Goal: Find specific page/section: Find specific page/section

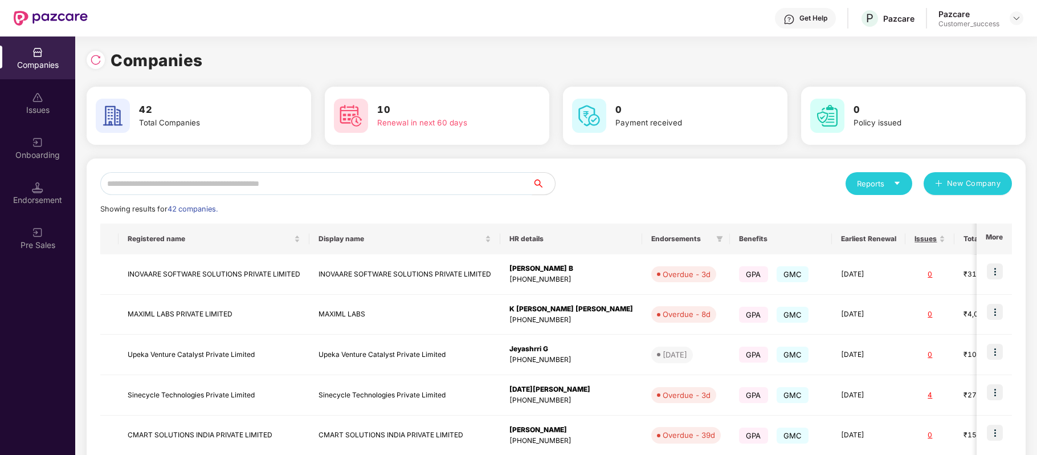
click at [283, 186] on input "text" at bounding box center [316, 183] width 432 height 23
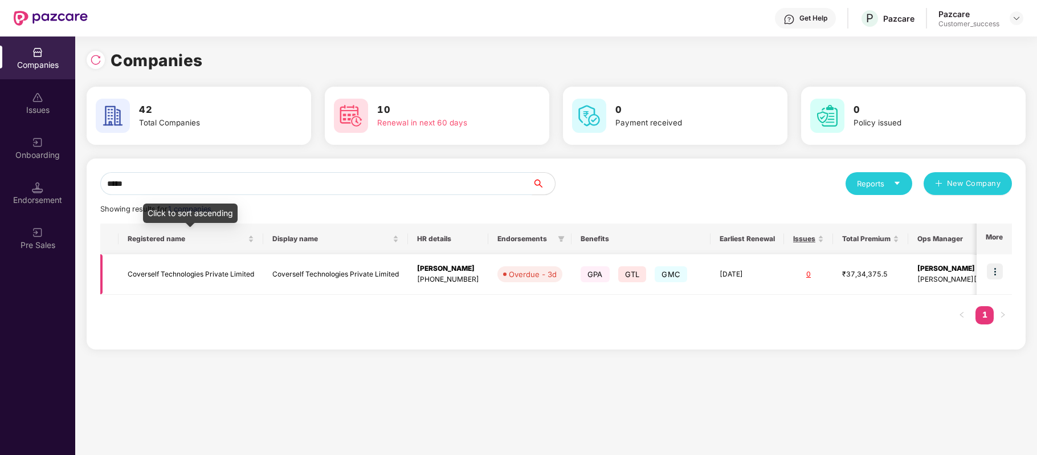
type input "*****"
click at [238, 275] on td "Coverself Technologies Private Limited" at bounding box center [190, 274] width 145 height 40
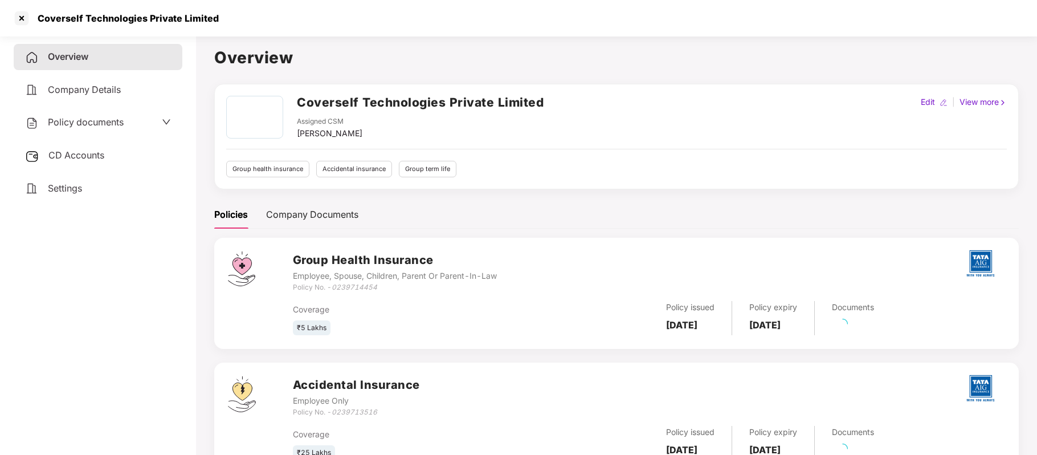
click at [103, 121] on span "Policy documents" at bounding box center [86, 121] width 76 height 11
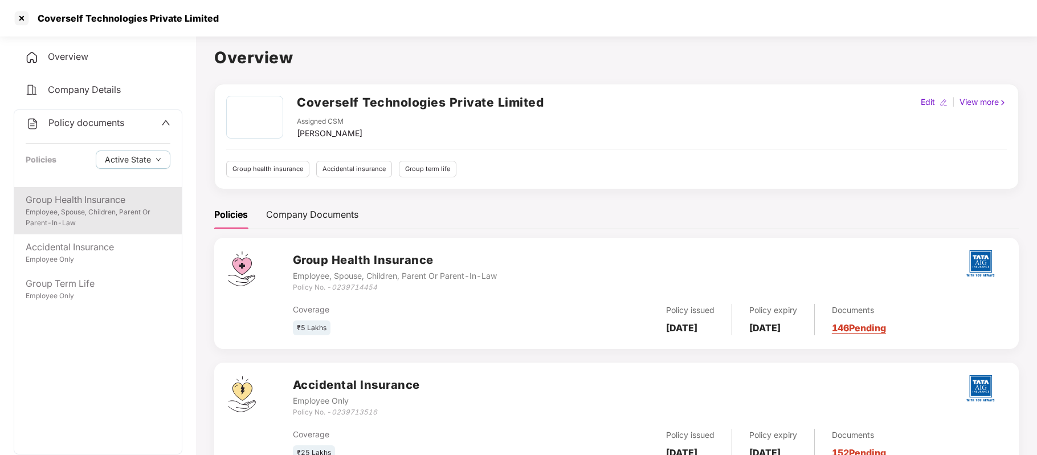
click at [89, 207] on div "Employee, Spouse, Children, Parent Or Parent-In-Law" at bounding box center [98, 218] width 145 height 22
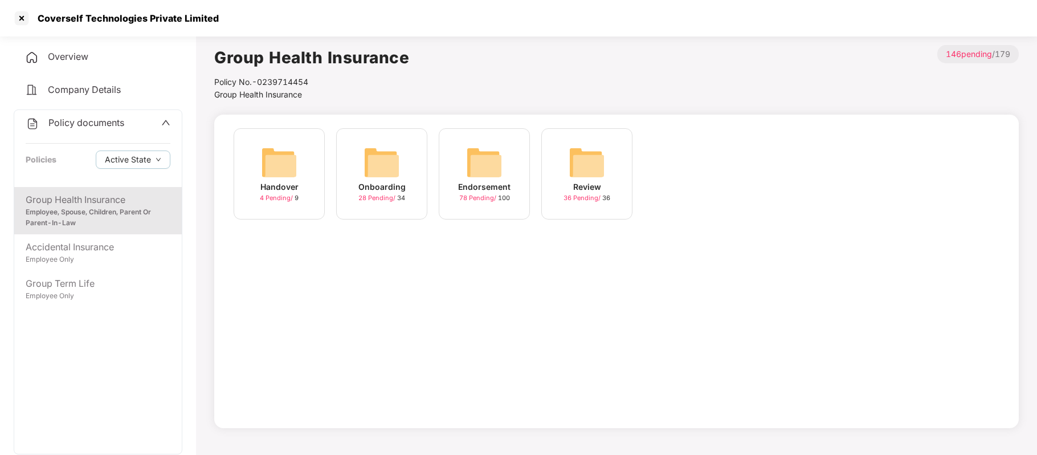
click at [480, 196] on span "78 Pending /" at bounding box center [478, 198] width 39 height 8
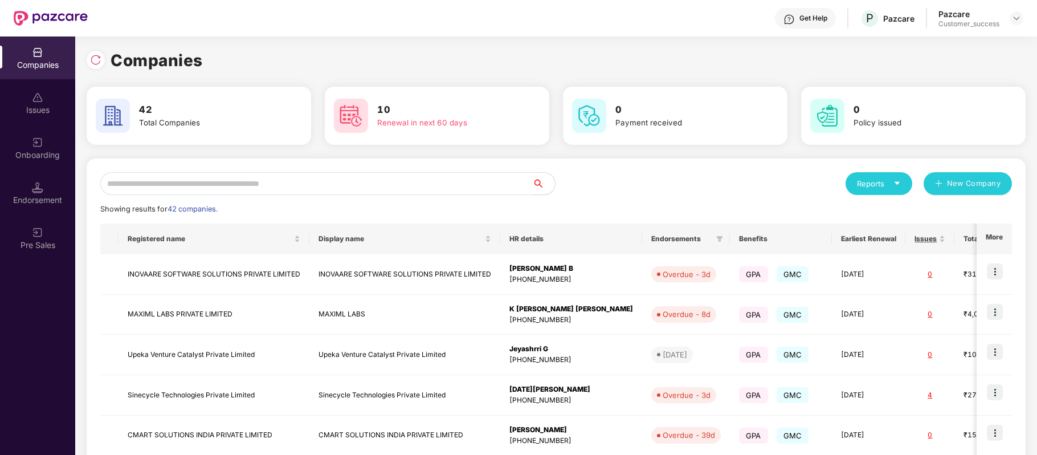
click at [302, 185] on input "text" at bounding box center [316, 183] width 432 height 23
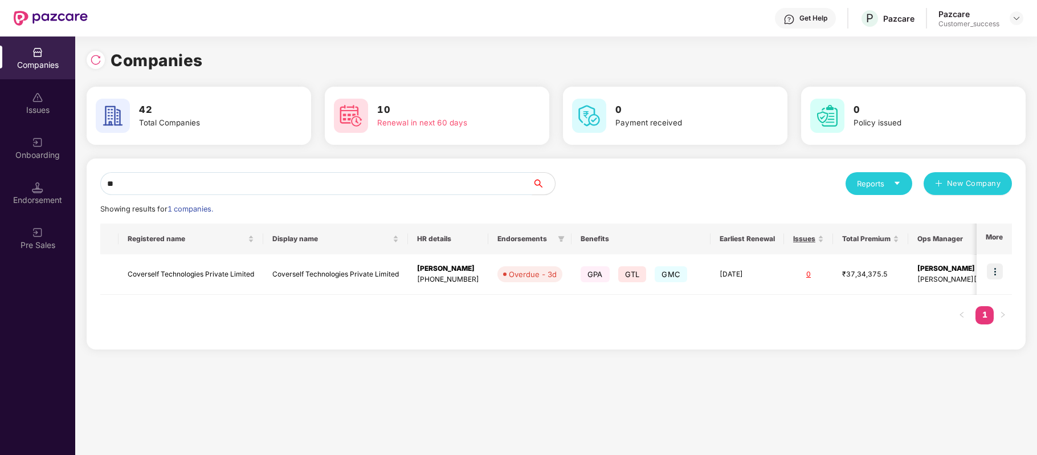
type input "*"
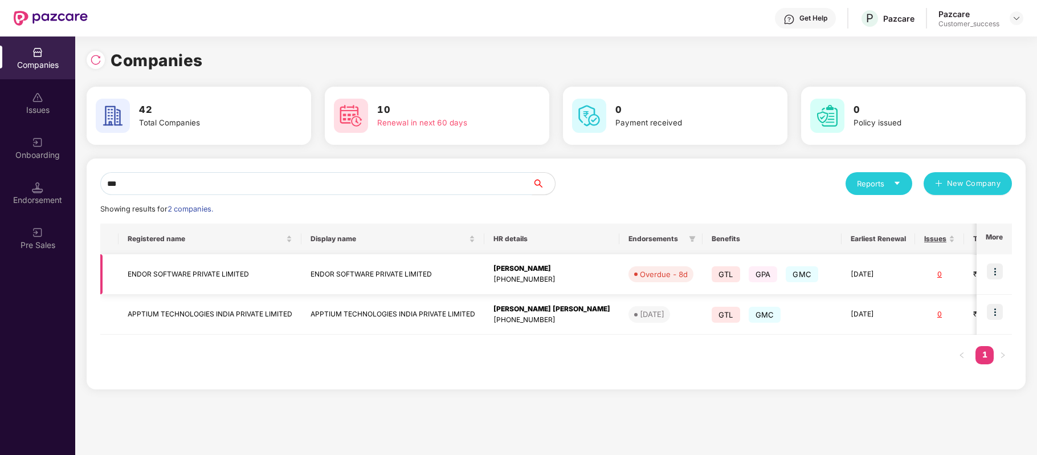
type input "***"
click at [994, 270] on img at bounding box center [995, 271] width 16 height 16
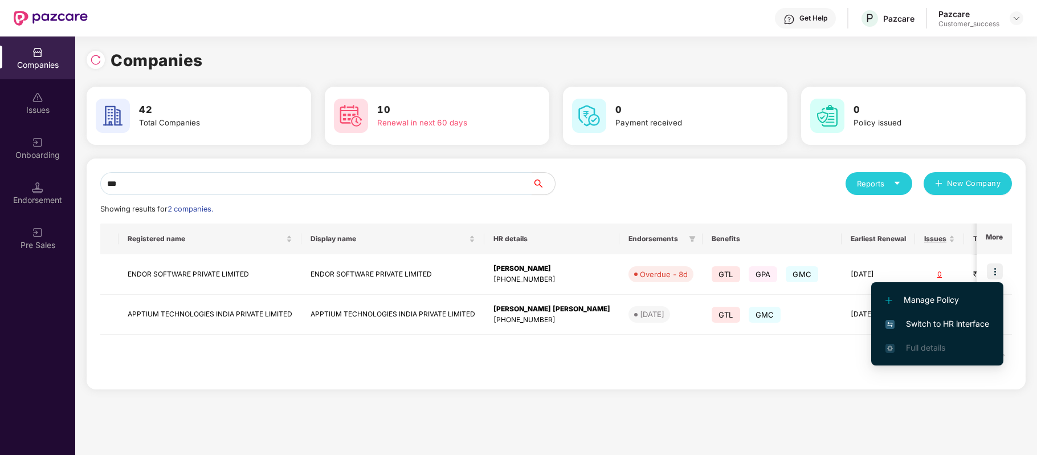
click at [974, 316] on li "Switch to HR interface" at bounding box center [937, 324] width 132 height 24
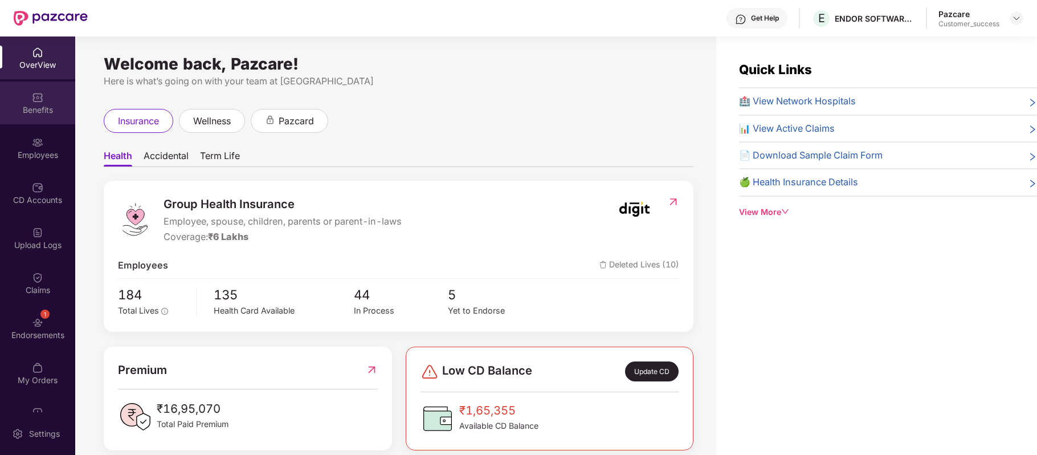
click at [34, 104] on div "Benefits" at bounding box center [37, 109] width 75 height 11
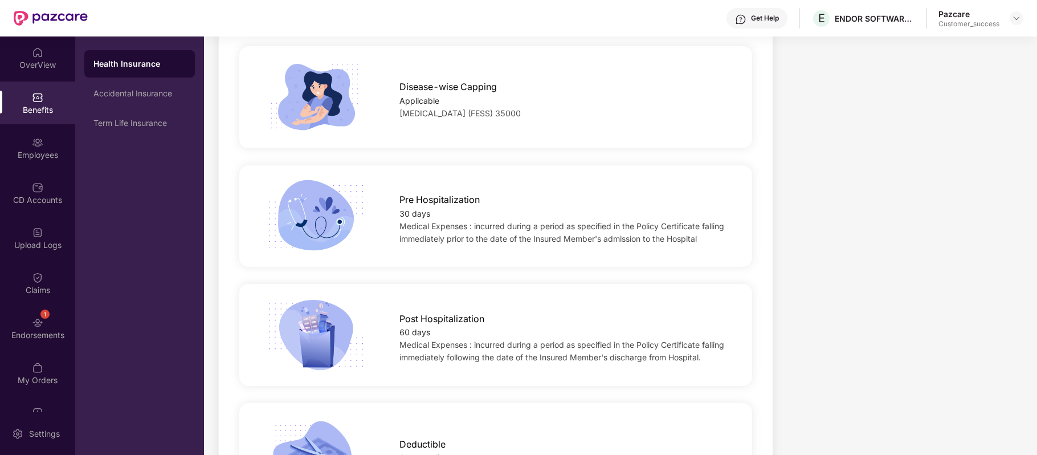
scroll to position [585, 0]
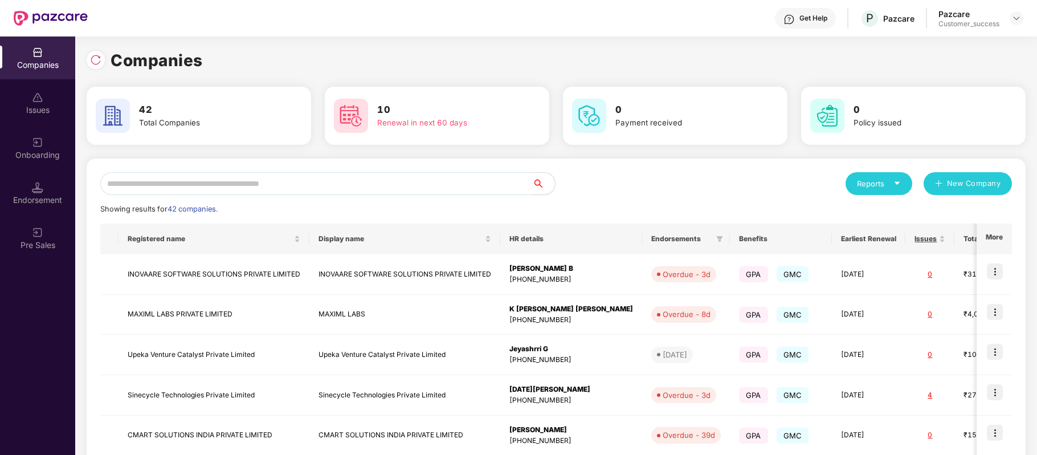
click at [321, 187] on input "text" at bounding box center [316, 183] width 432 height 23
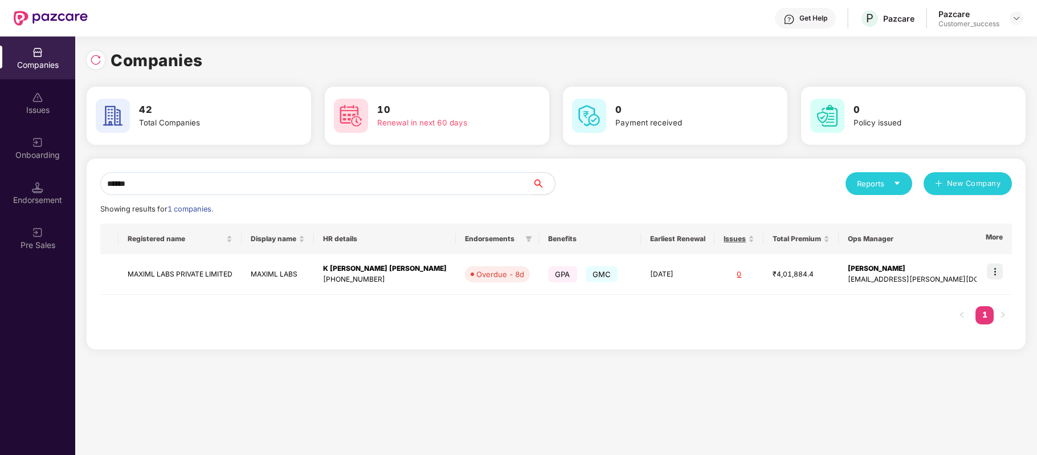
type input "******"
click at [198, 278] on td "MAXIML LABS PRIVATE LIMITED" at bounding box center [179, 274] width 123 height 40
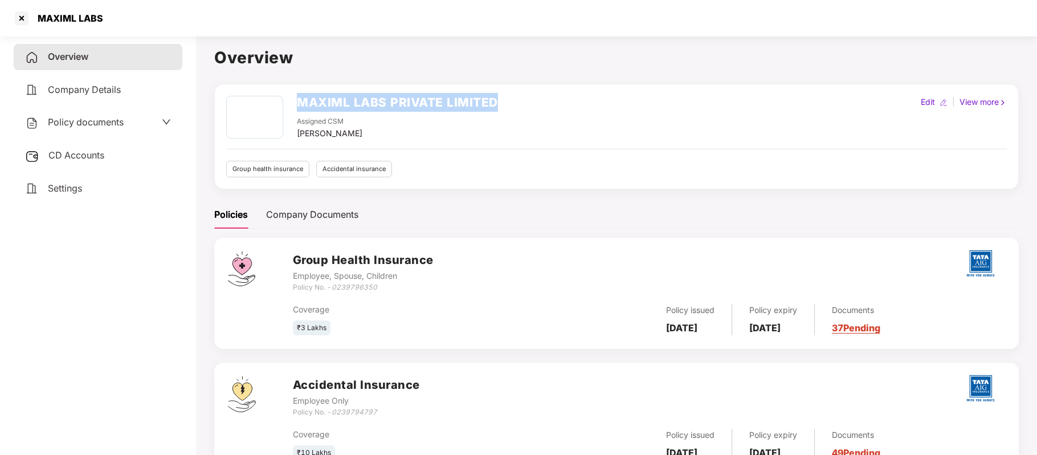
drag, startPoint x: 295, startPoint y: 96, endPoint x: 513, endPoint y: 92, distance: 218.2
click at [513, 92] on div "MAXIML LABS PRIVATE LIMITED Assigned CSM [PERSON_NAME] Edit | View more Group h…" at bounding box center [616, 136] width 804 height 105
copy h2 "MAXIML LABS PRIVATE LIMITED"
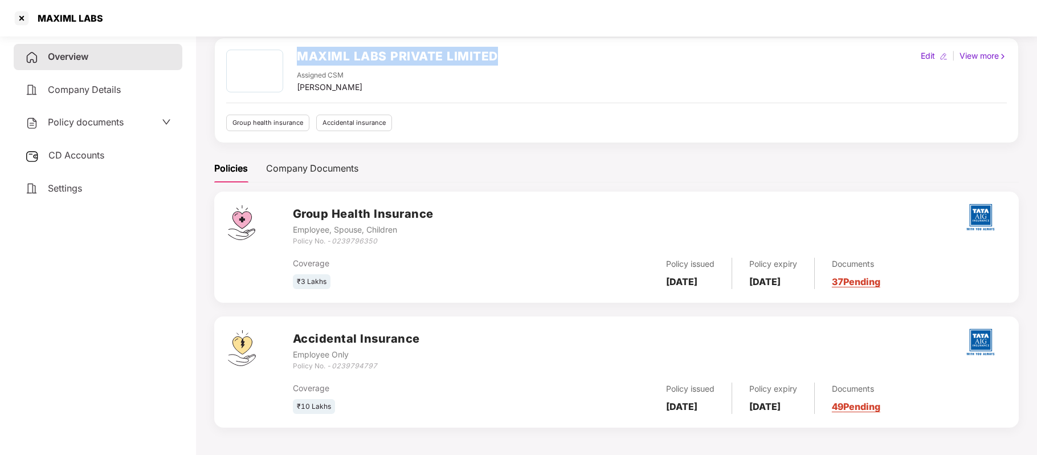
drag, startPoint x: 663, startPoint y: 279, endPoint x: 727, endPoint y: 284, distance: 64.6
click at [727, 284] on div "Policy issued [DATE]" at bounding box center [690, 273] width 83 height 31
copy b "[DATE]"
drag, startPoint x: 760, startPoint y: 276, endPoint x: 825, endPoint y: 276, distance: 64.9
click at [815, 276] on div "Policy expiry [DATE]" at bounding box center [773, 273] width 83 height 31
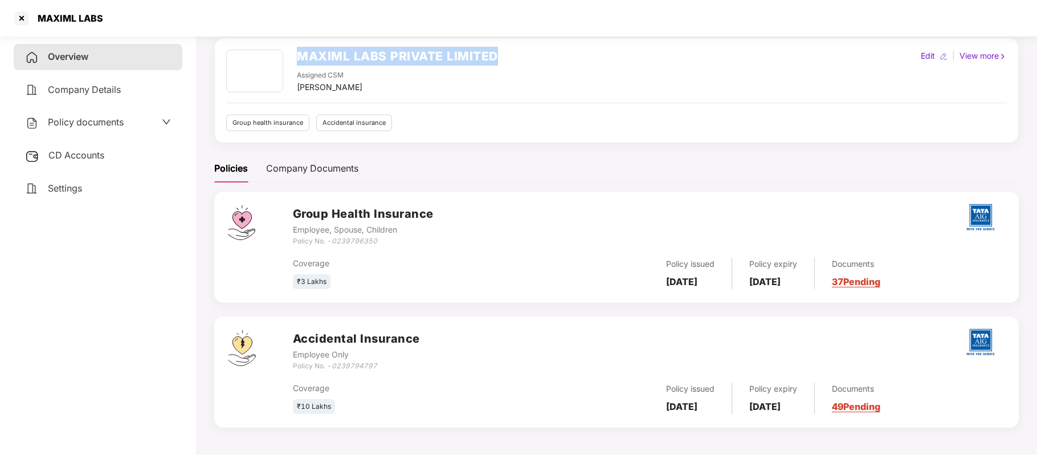
copy b "[DATE]"
click at [115, 119] on span "Policy documents" at bounding box center [86, 121] width 76 height 11
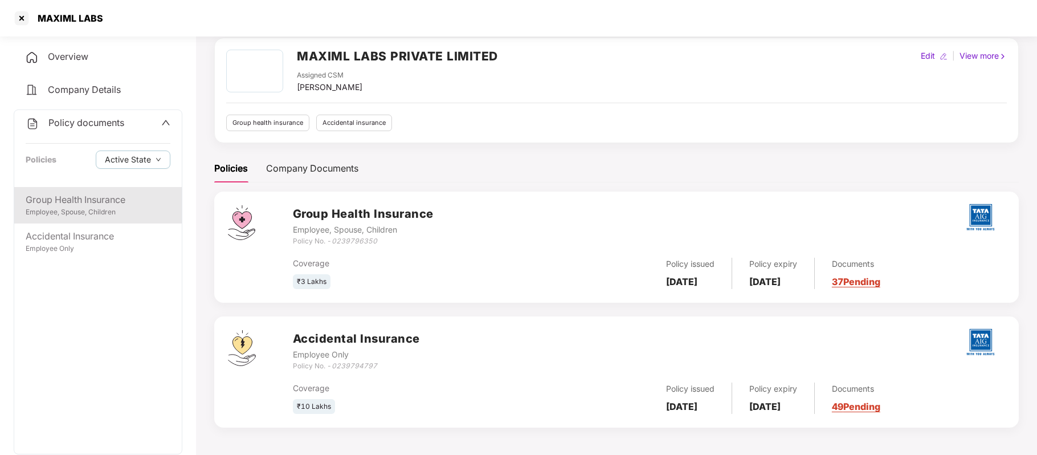
click at [96, 208] on div "Employee, Spouse, Children" at bounding box center [98, 212] width 145 height 11
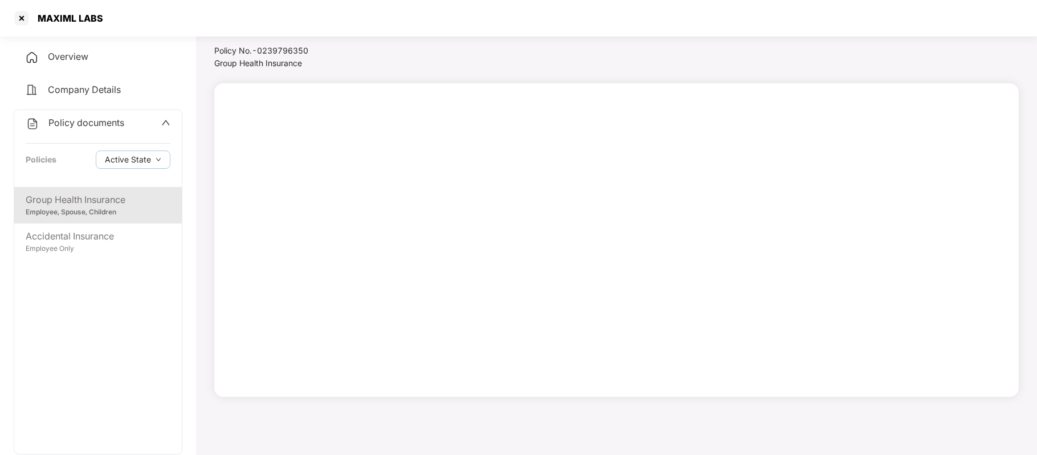
scroll to position [31, 0]
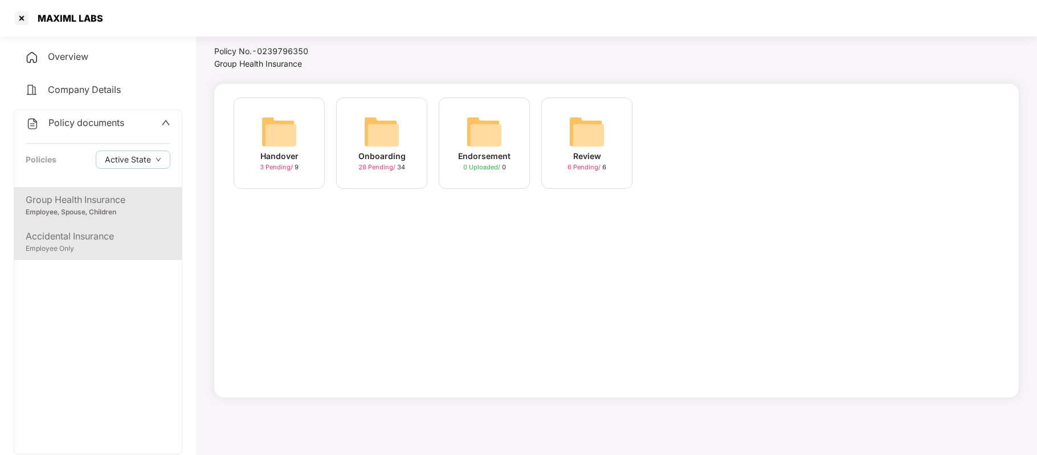
click at [94, 242] on div "Accidental Insurance" at bounding box center [98, 236] width 145 height 14
click at [103, 215] on div "Employee, Spouse, Children" at bounding box center [98, 212] width 145 height 11
click at [91, 50] on div "Overview" at bounding box center [98, 57] width 169 height 26
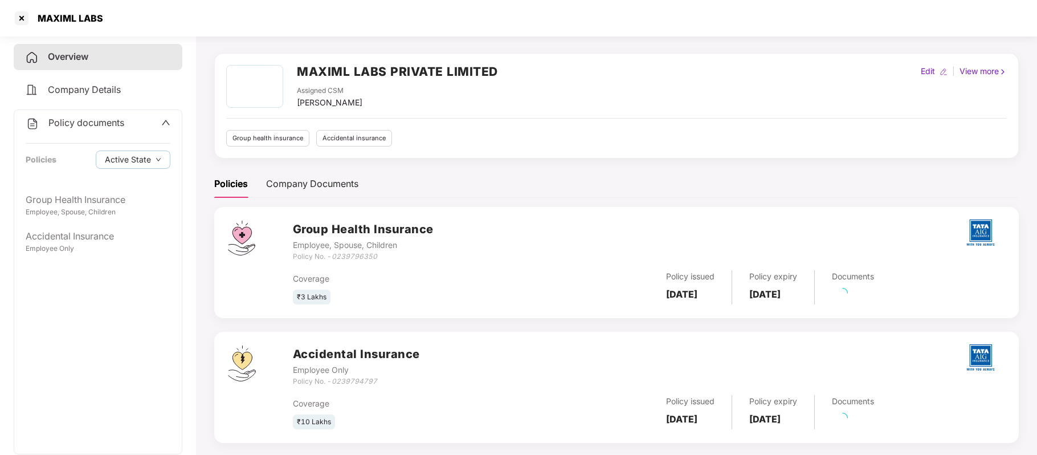
scroll to position [47, 0]
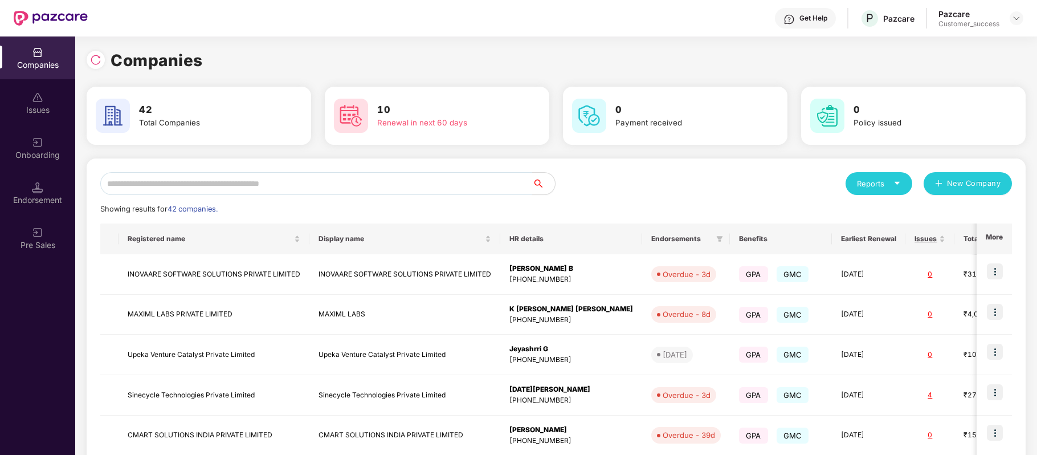
click at [251, 187] on input "text" at bounding box center [316, 183] width 432 height 23
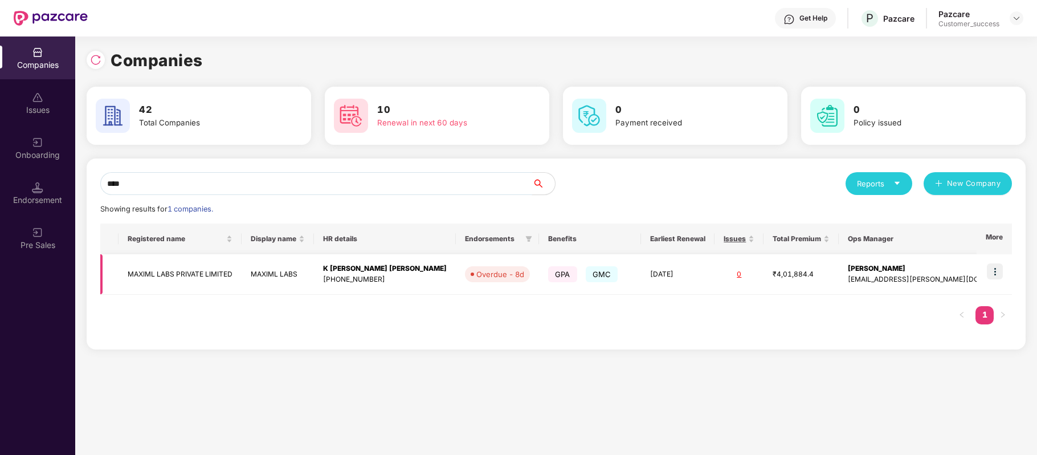
type input "****"
click at [996, 270] on img at bounding box center [995, 271] width 16 height 16
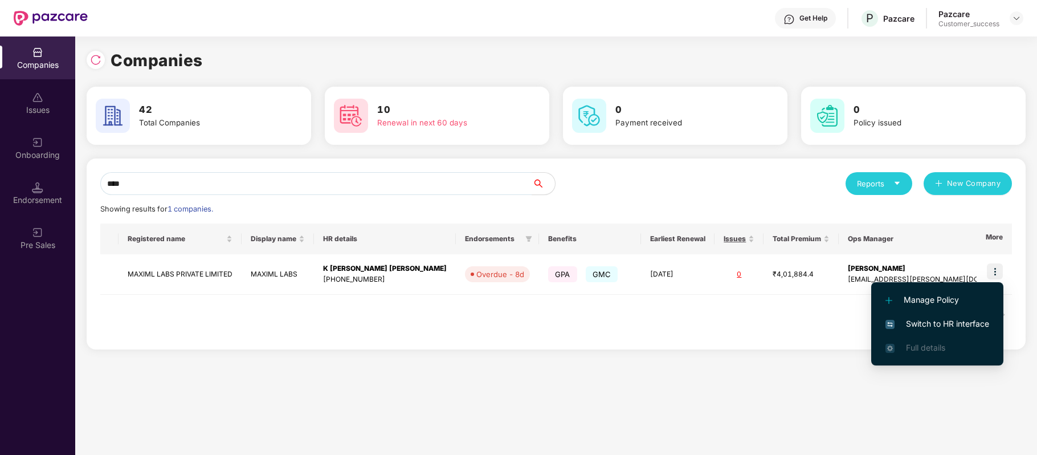
click at [976, 324] on span "Switch to HR interface" at bounding box center [937, 323] width 104 height 13
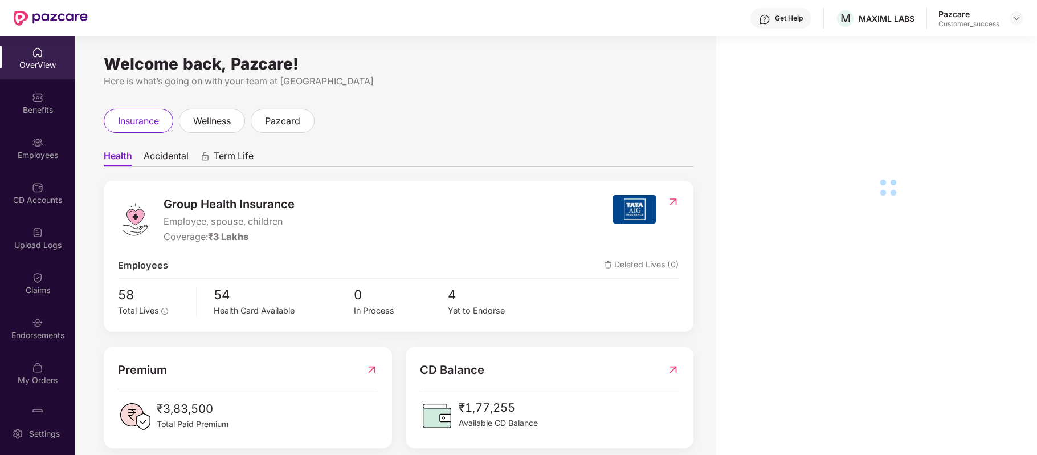
click at [50, 194] on div "CD Accounts" at bounding box center [37, 199] width 75 height 11
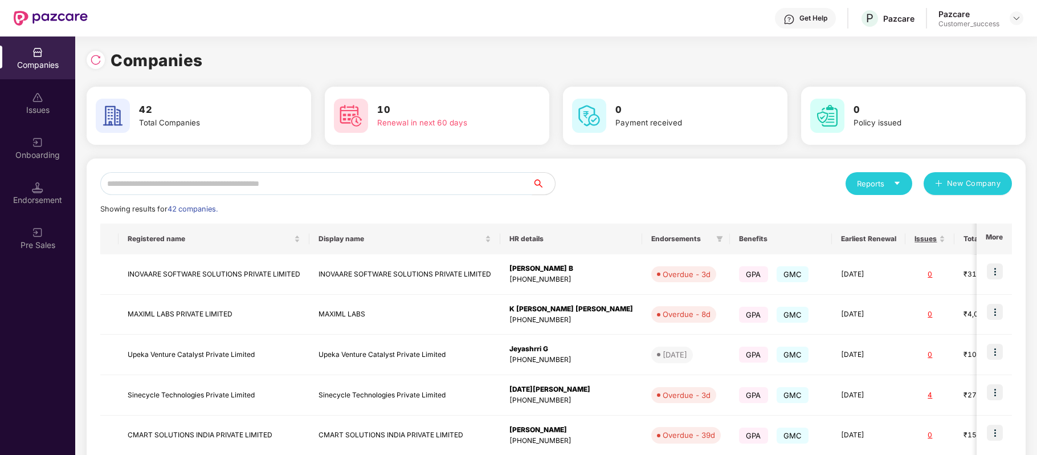
click at [324, 187] on input "text" at bounding box center [316, 183] width 432 height 23
type input "*"
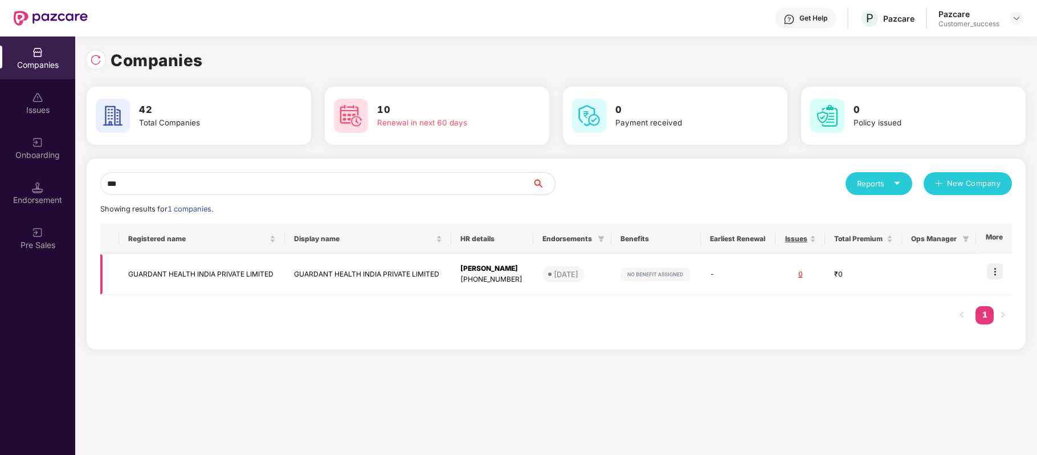
type input "***"
click at [208, 272] on td "GUARDANT HEALTH INDIA PRIVATE LIMITED" at bounding box center [202, 274] width 166 height 40
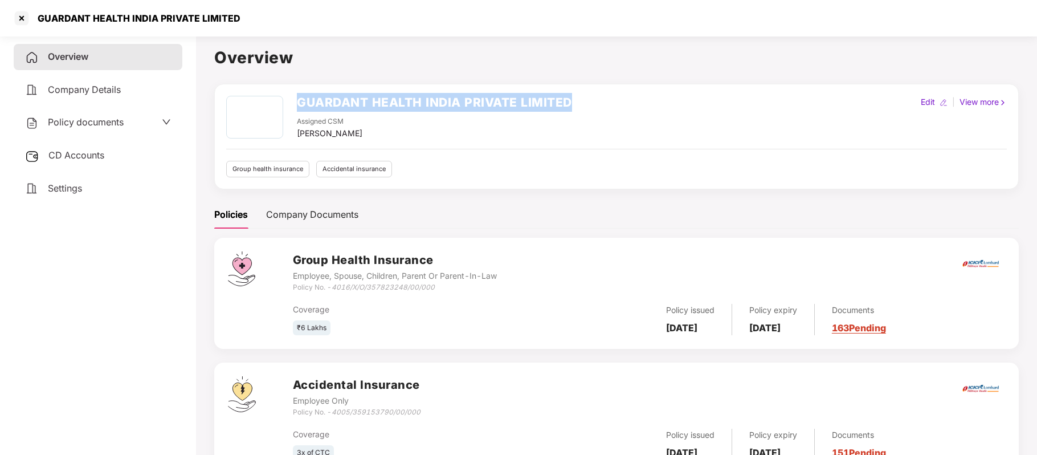
drag, startPoint x: 294, startPoint y: 101, endPoint x: 604, endPoint y: 96, distance: 310.5
click at [604, 96] on div "GUARDANT HEALTH INDIA PRIVATE LIMITED Assigned CSM [PERSON_NAME] Edit | View mo…" at bounding box center [616, 118] width 780 height 44
copy h2 "GUARDANT HEALTH INDIA PRIVATE LIMITED"
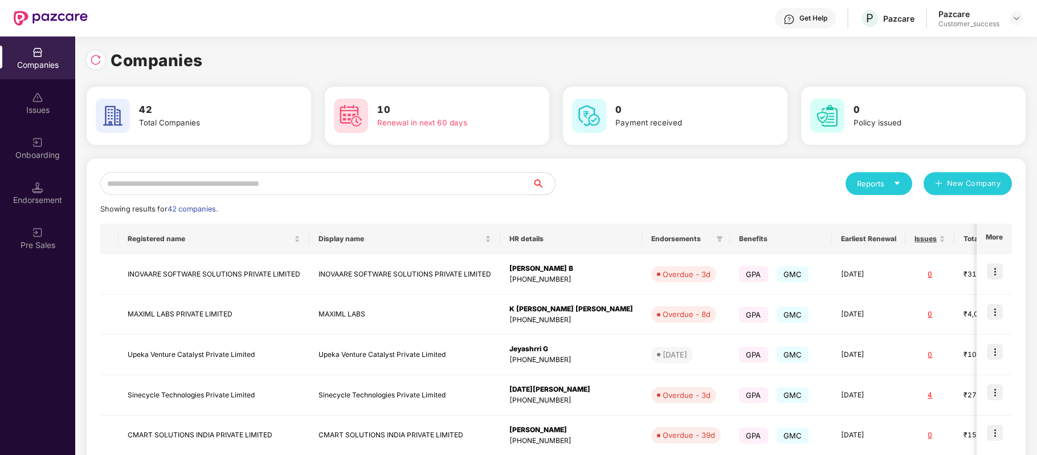
scroll to position [0, 1]
click at [319, 182] on input "text" at bounding box center [316, 183] width 432 height 23
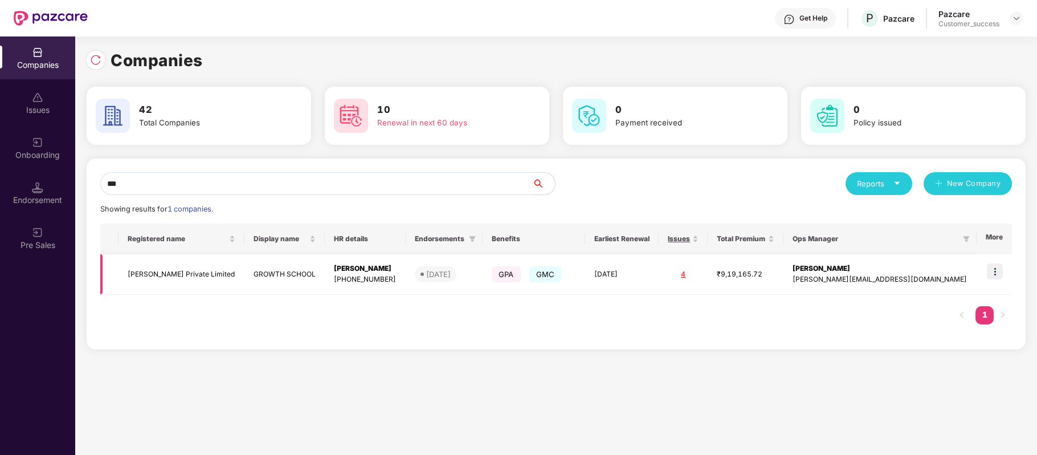
type input "***"
click at [998, 277] on img at bounding box center [995, 271] width 16 height 16
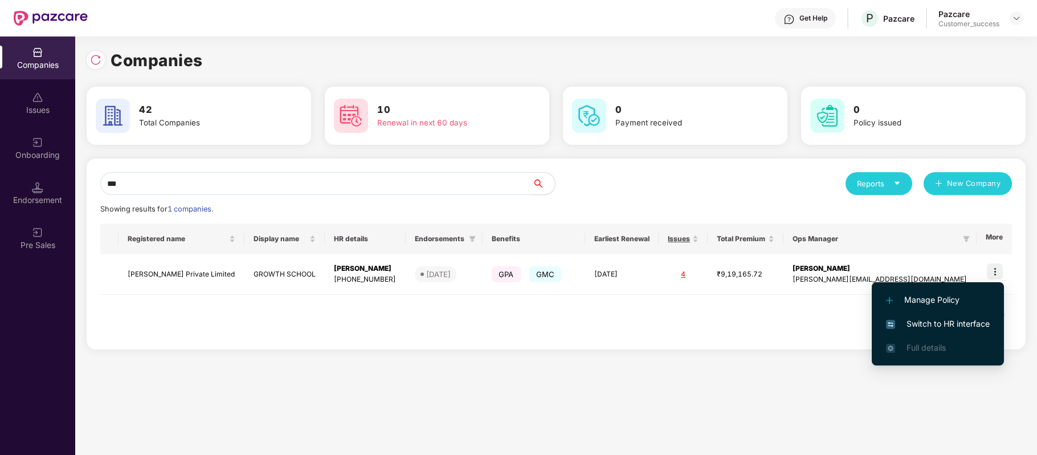
click at [967, 326] on span "Switch to HR interface" at bounding box center [938, 323] width 104 height 13
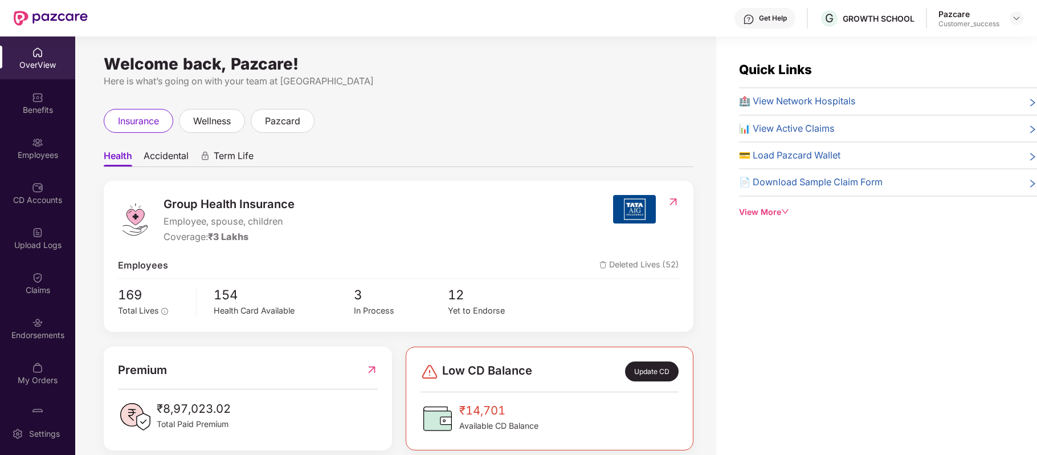
click at [42, 153] on div "Employees" at bounding box center [37, 154] width 75 height 11
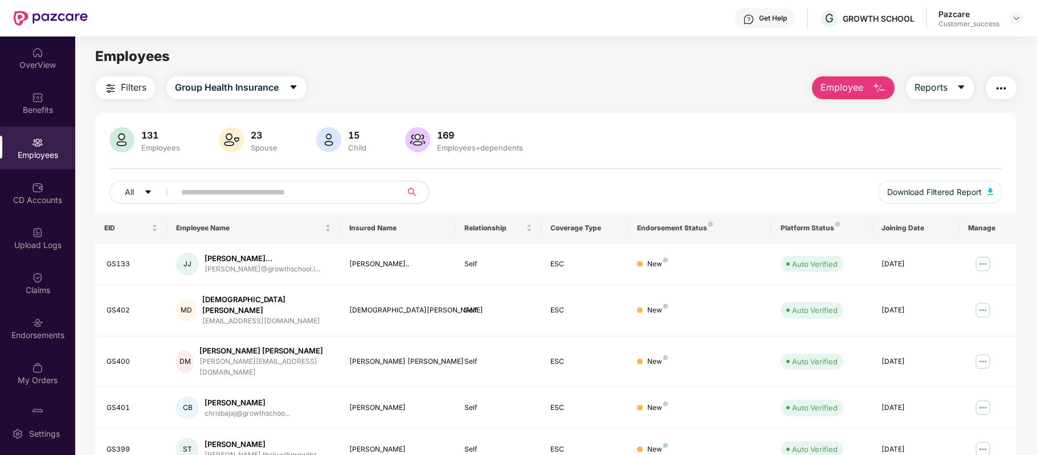
click at [231, 194] on input "text" at bounding box center [283, 191] width 205 height 17
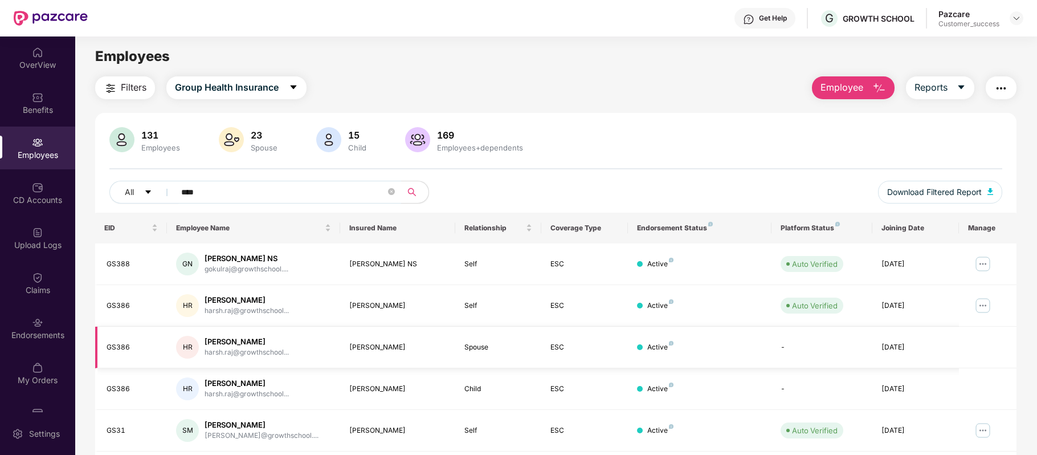
scroll to position [164, 0]
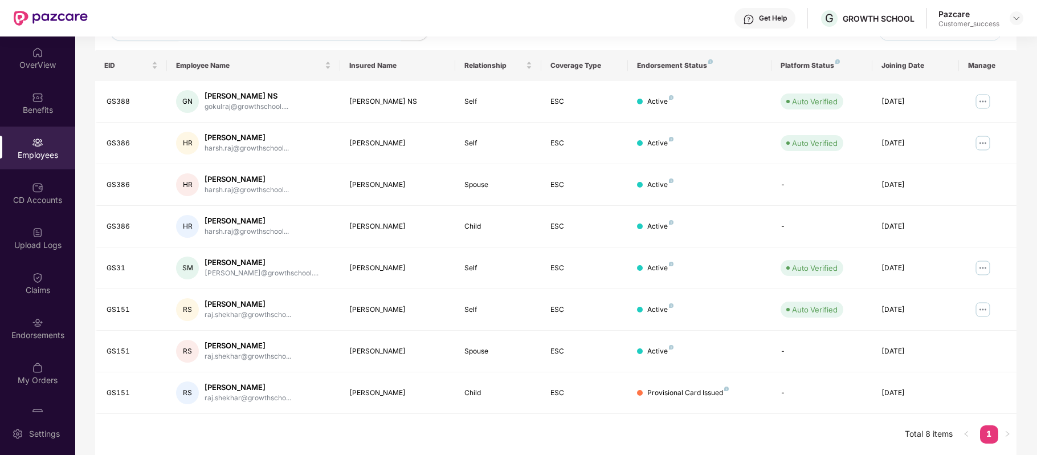
type input "***"
click at [983, 310] on img at bounding box center [983, 309] width 18 height 18
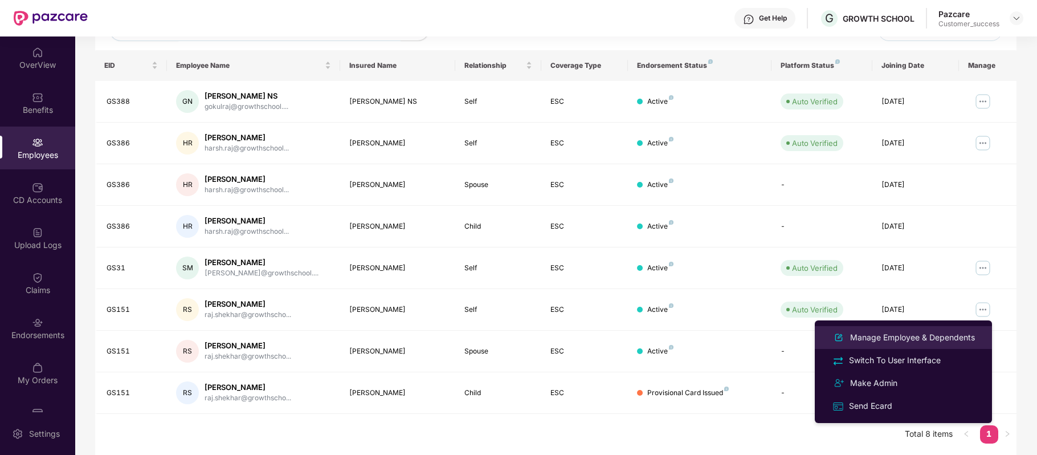
click at [939, 333] on div "Manage Employee & Dependents" at bounding box center [912, 337] width 129 height 13
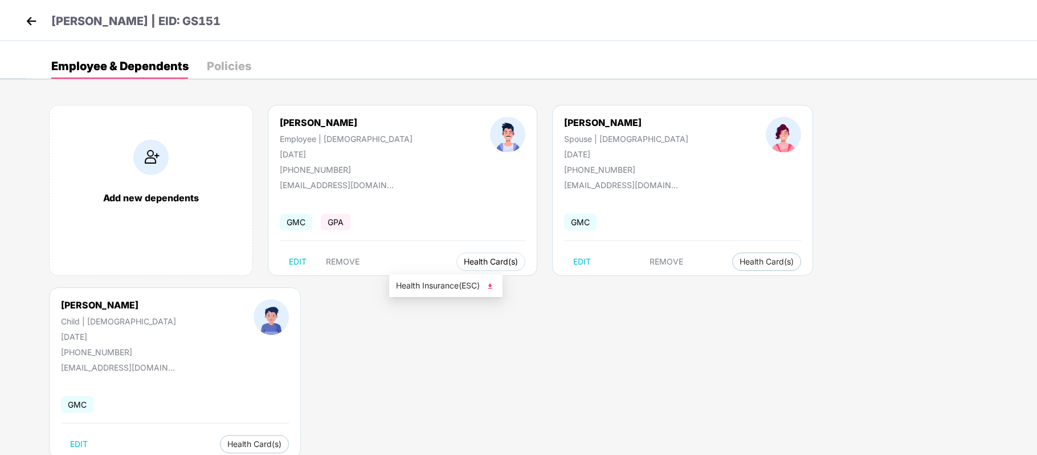
click at [456, 258] on button "Health Card(s)" at bounding box center [490, 261] width 69 height 18
click at [444, 284] on span "Health Insurance(ESC)" at bounding box center [446, 285] width 100 height 13
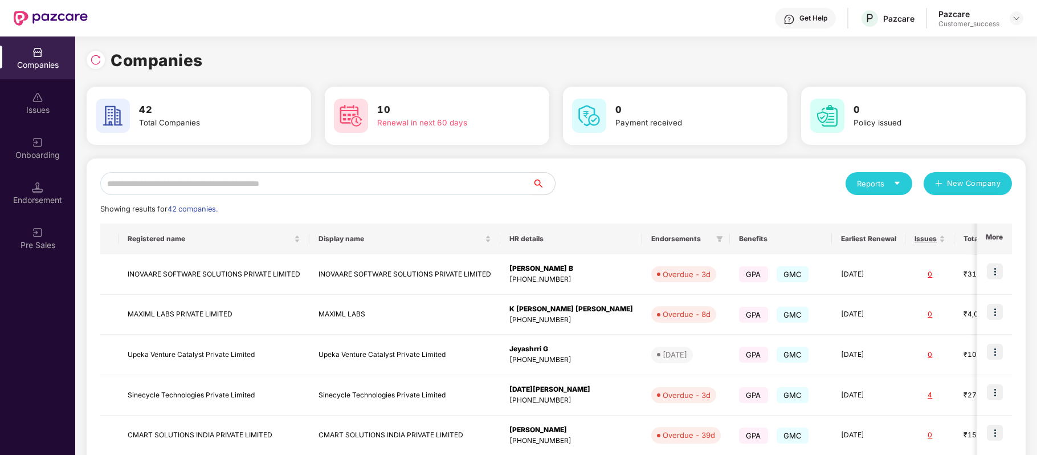
scroll to position [0, 1]
click at [97, 58] on img at bounding box center [95, 59] width 11 height 11
click at [170, 179] on input "text" at bounding box center [316, 183] width 432 height 23
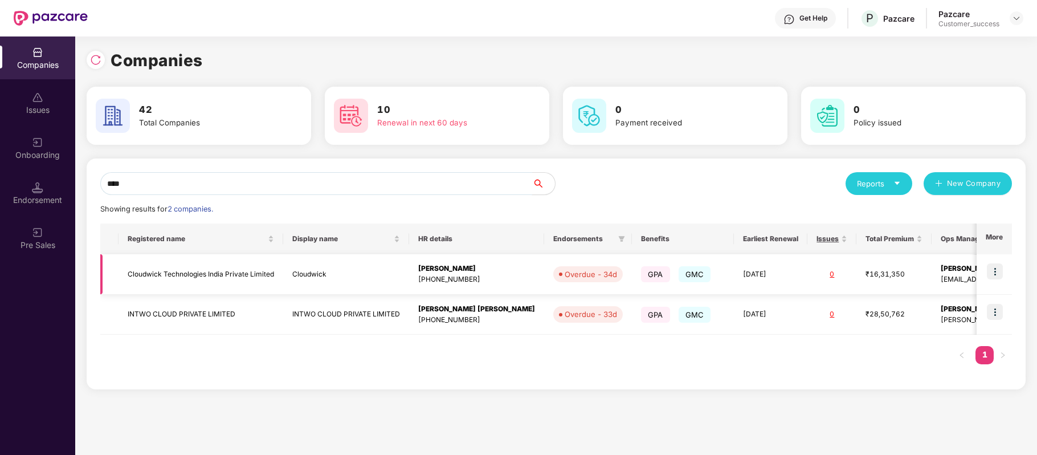
type input "****"
click at [995, 272] on img at bounding box center [995, 271] width 16 height 16
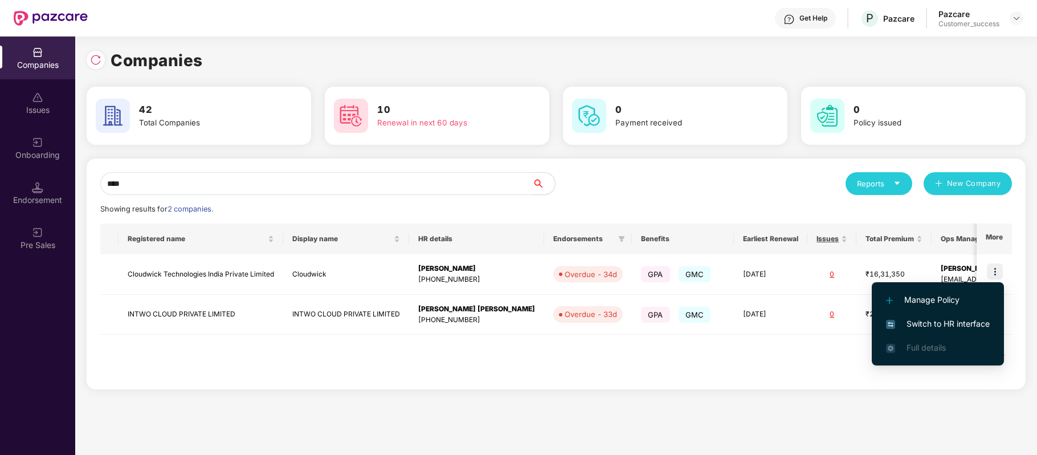
click at [972, 325] on span "Switch to HR interface" at bounding box center [938, 323] width 104 height 13
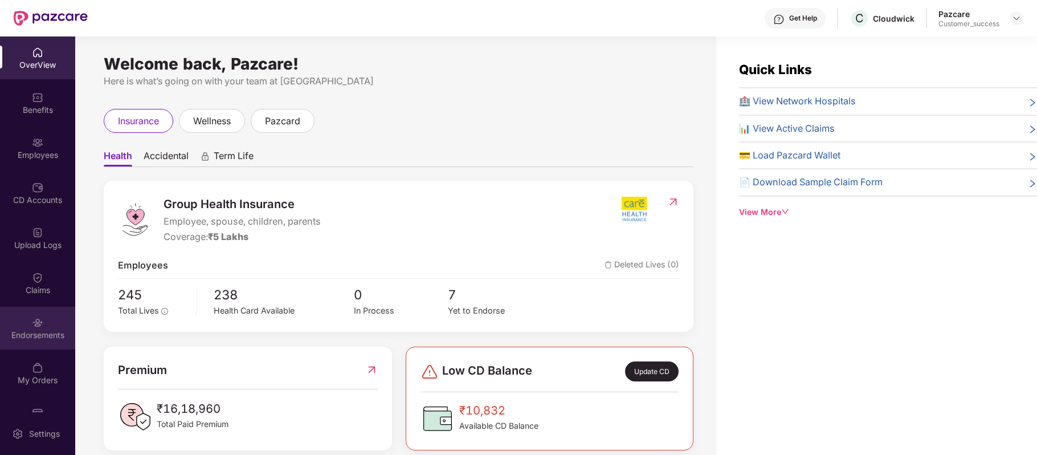
click at [39, 333] on div "Endorsements" at bounding box center [37, 334] width 75 height 11
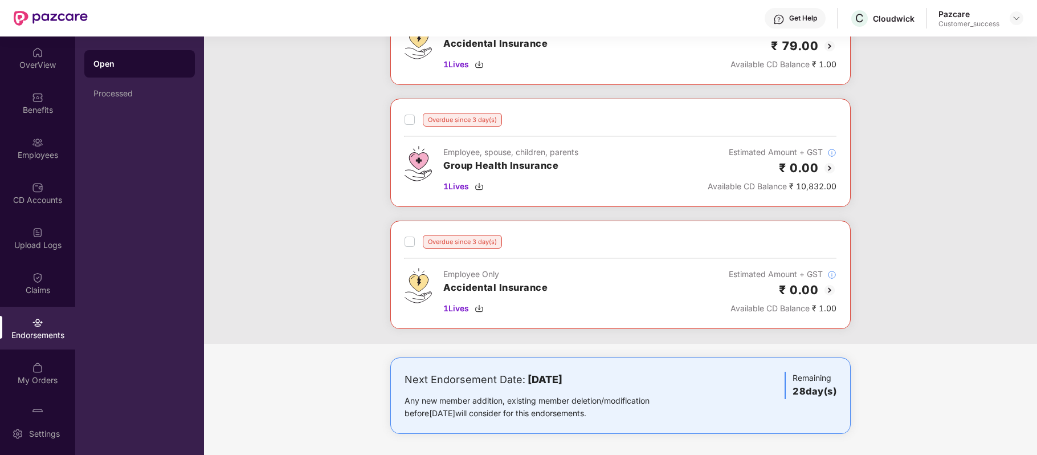
scroll to position [244, 0]
click at [831, 169] on img at bounding box center [830, 168] width 14 height 14
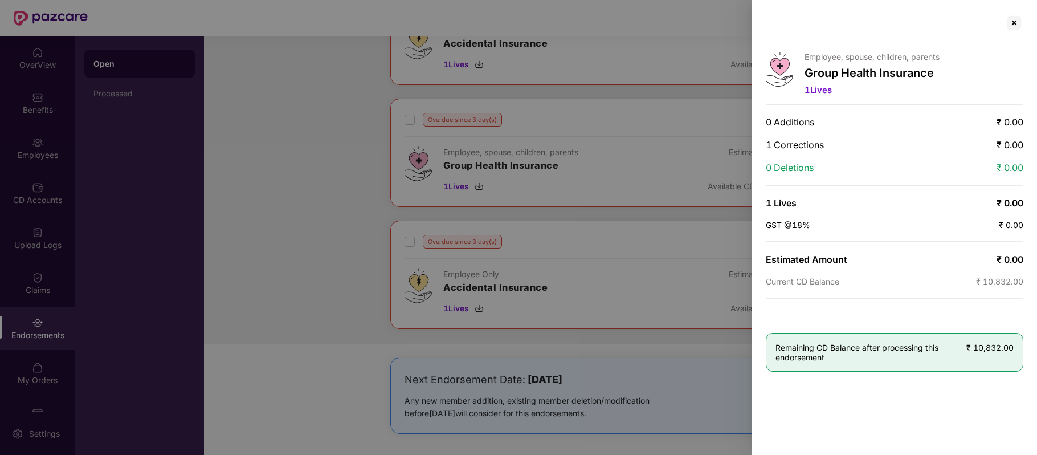
click at [325, 288] on div at bounding box center [518, 227] width 1037 height 455
click at [1009, 22] on div at bounding box center [1014, 23] width 18 height 18
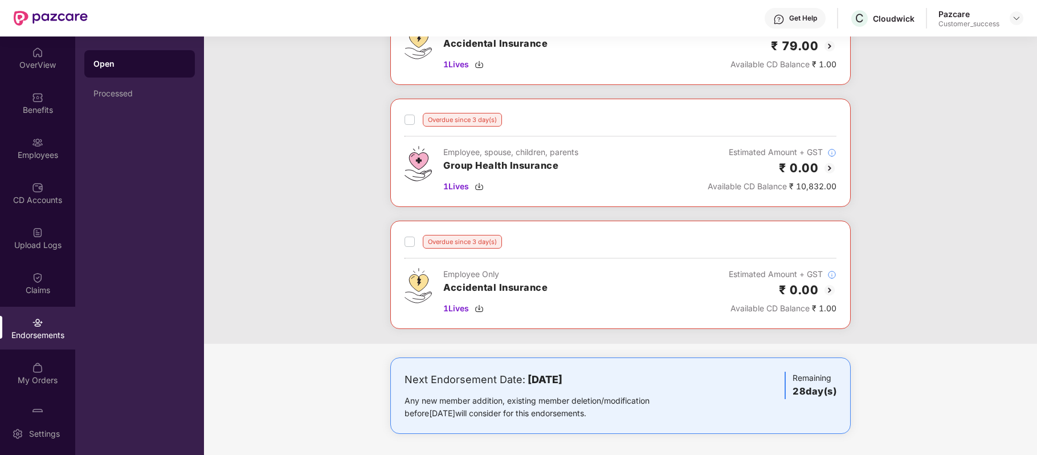
scroll to position [0, 0]
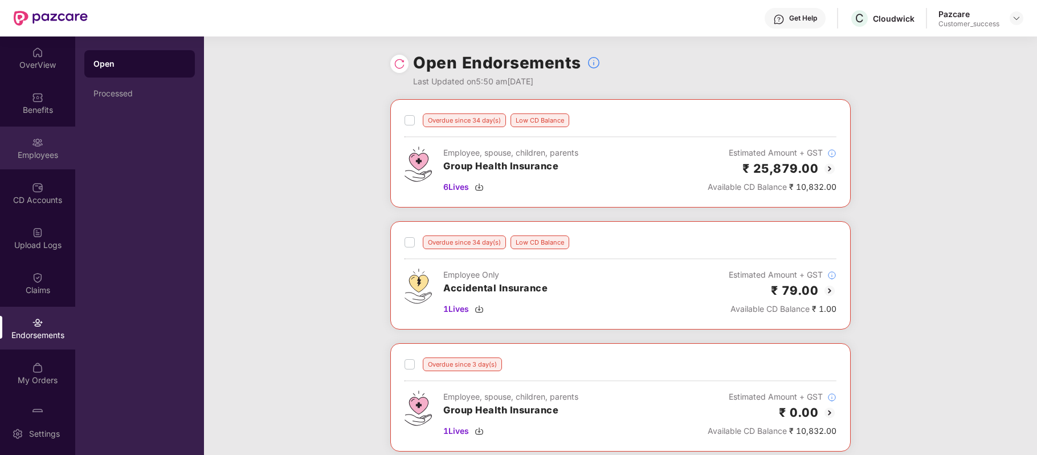
click at [46, 135] on div "Employees" at bounding box center [37, 147] width 75 height 43
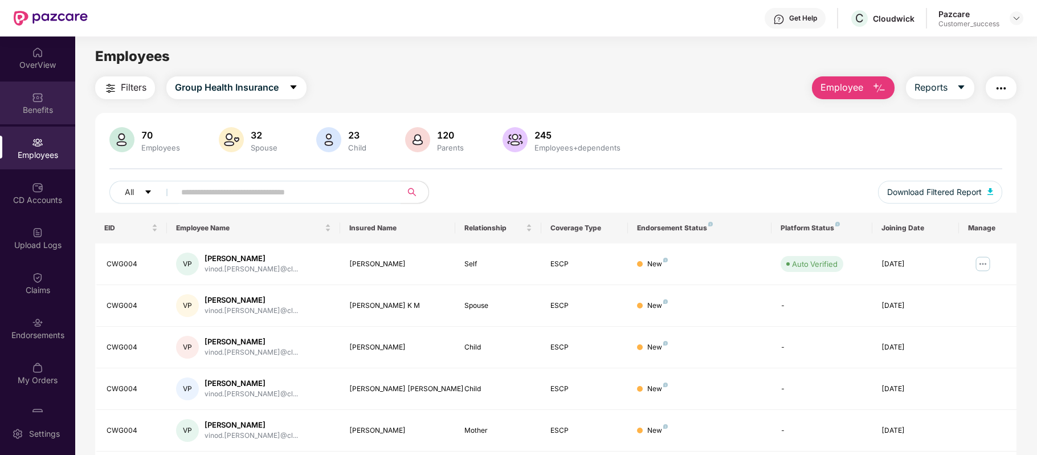
click at [37, 100] on img at bounding box center [37, 97] width 11 height 11
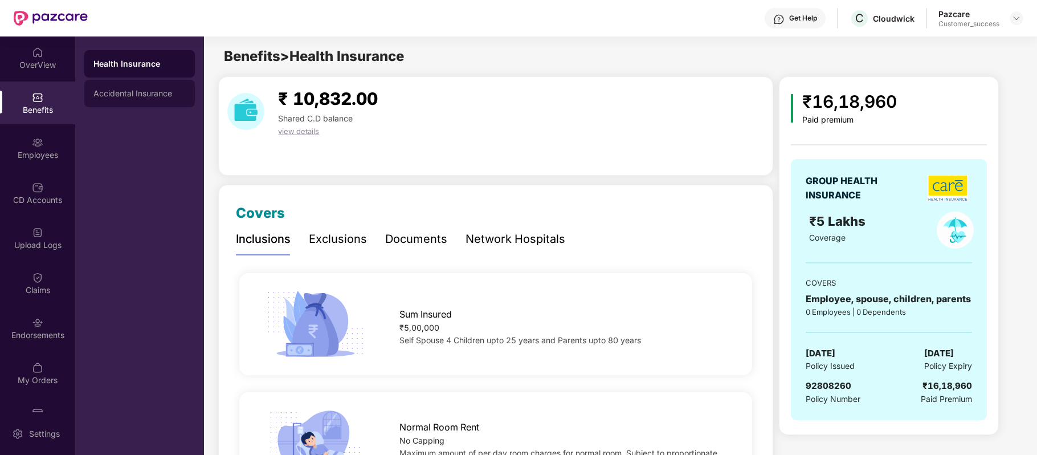
click at [117, 91] on div "Accidental Insurance" at bounding box center [139, 93] width 92 height 9
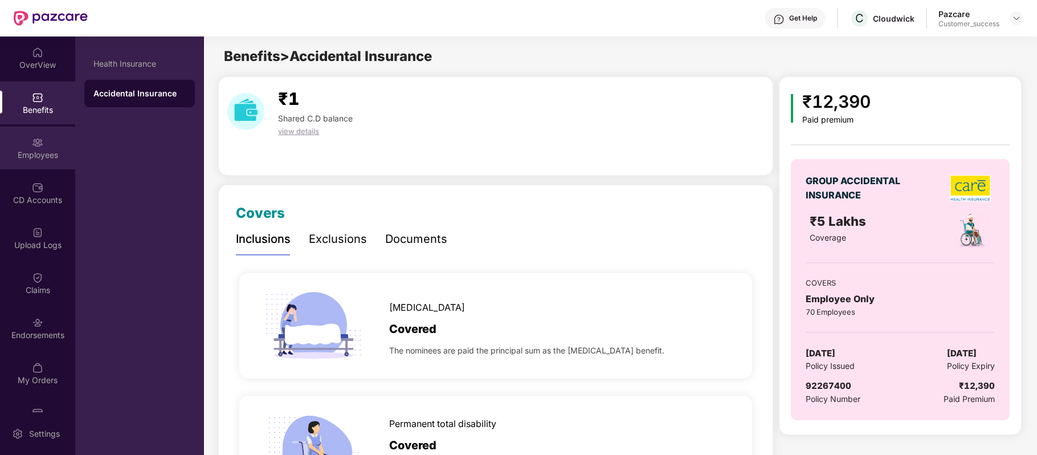
click at [46, 136] on div "Employees" at bounding box center [37, 147] width 75 height 43
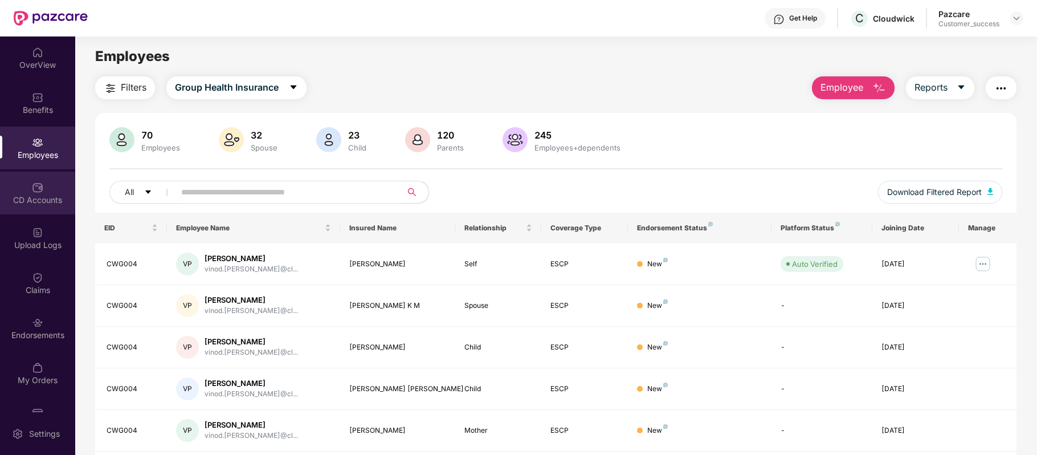
click at [28, 199] on div "CD Accounts" at bounding box center [37, 199] width 75 height 11
